Goal: Navigation & Orientation: Find specific page/section

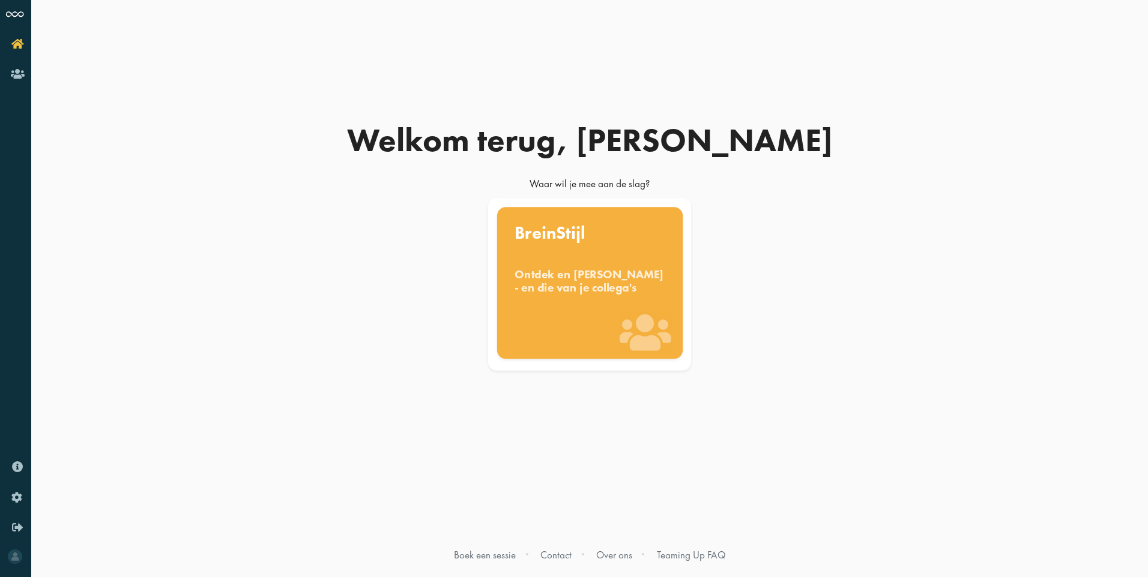
click at [592, 271] on div "Ontdek en benut jouw denkstijl - en die van je collega's" at bounding box center [589, 281] width 151 height 26
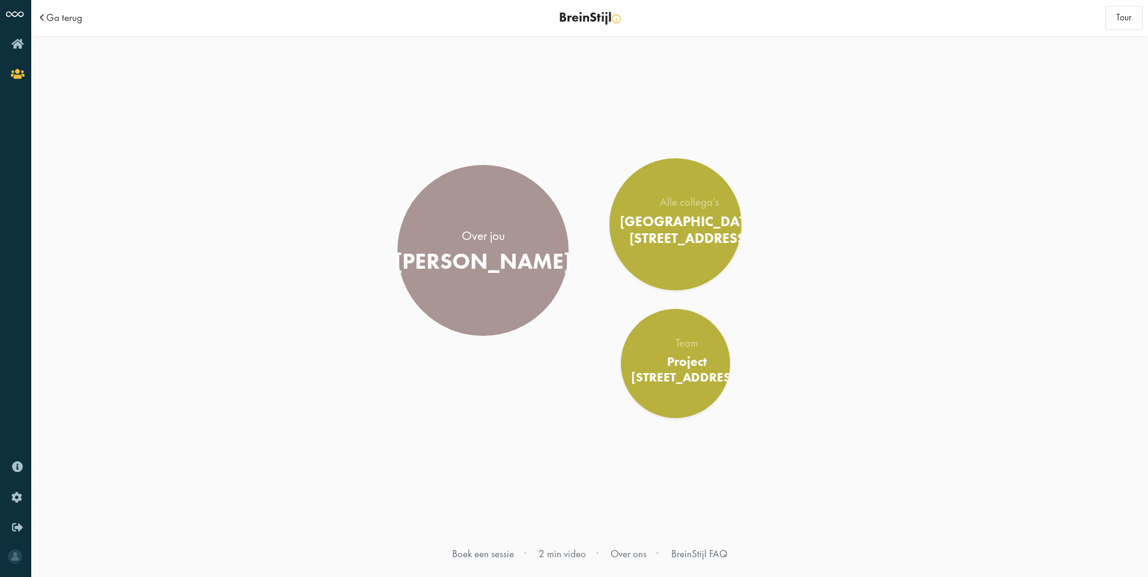
click at [468, 248] on div "[PERSON_NAME]" at bounding box center [482, 261] width 177 height 27
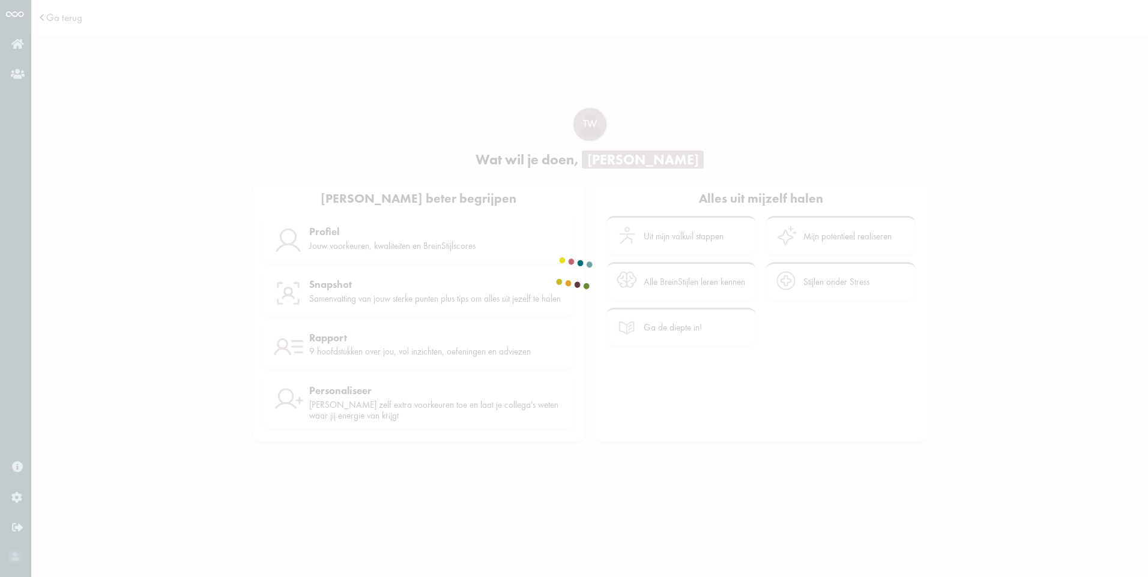
click at [612, 266] on div at bounding box center [574, 288] width 75 height 45
